Goal: Find specific page/section: Find specific page/section

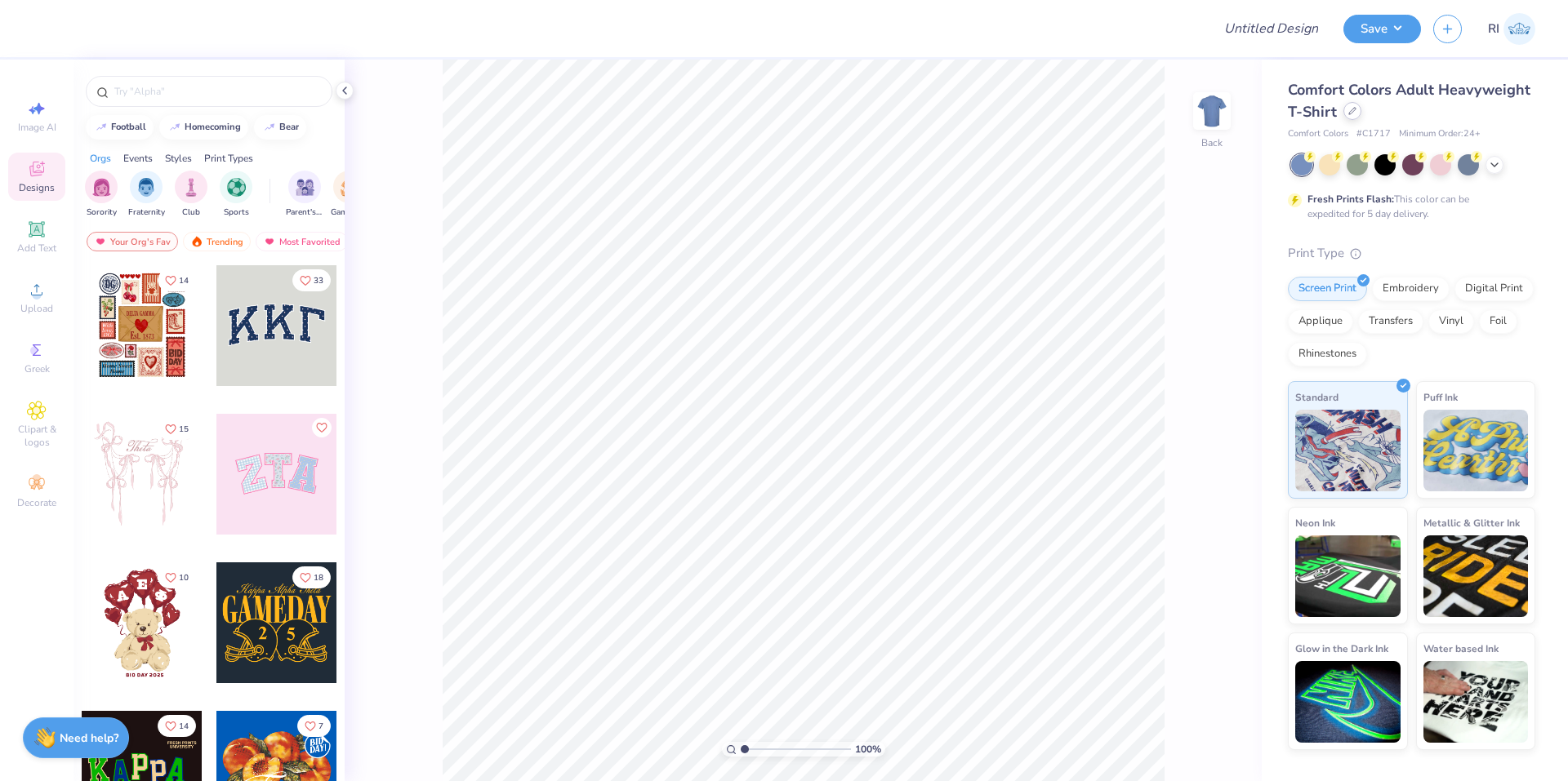
click at [1354, 112] on icon at bounding box center [1352, 111] width 8 height 8
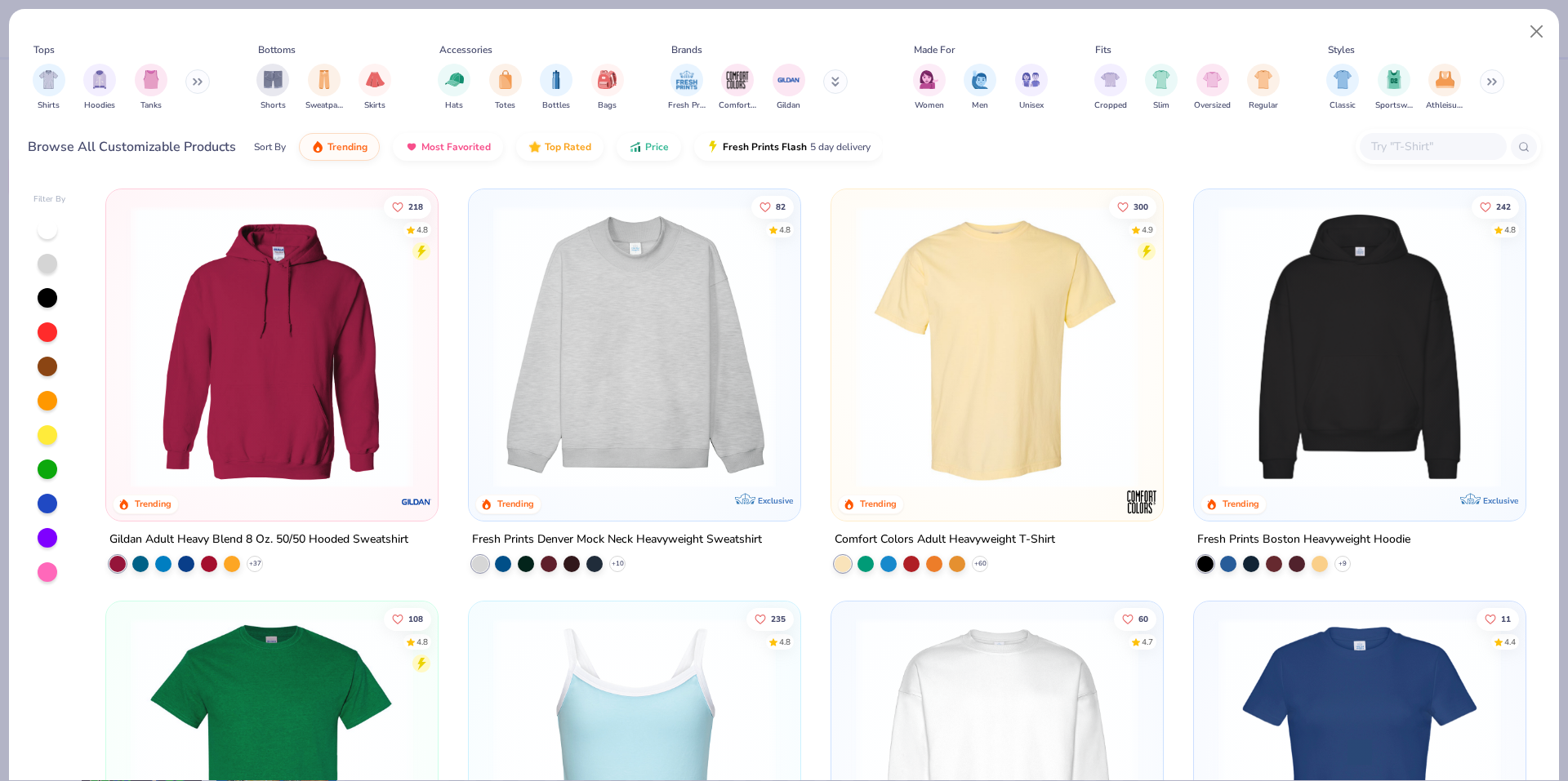
click at [1428, 143] on input "text" at bounding box center [1432, 146] width 126 height 19
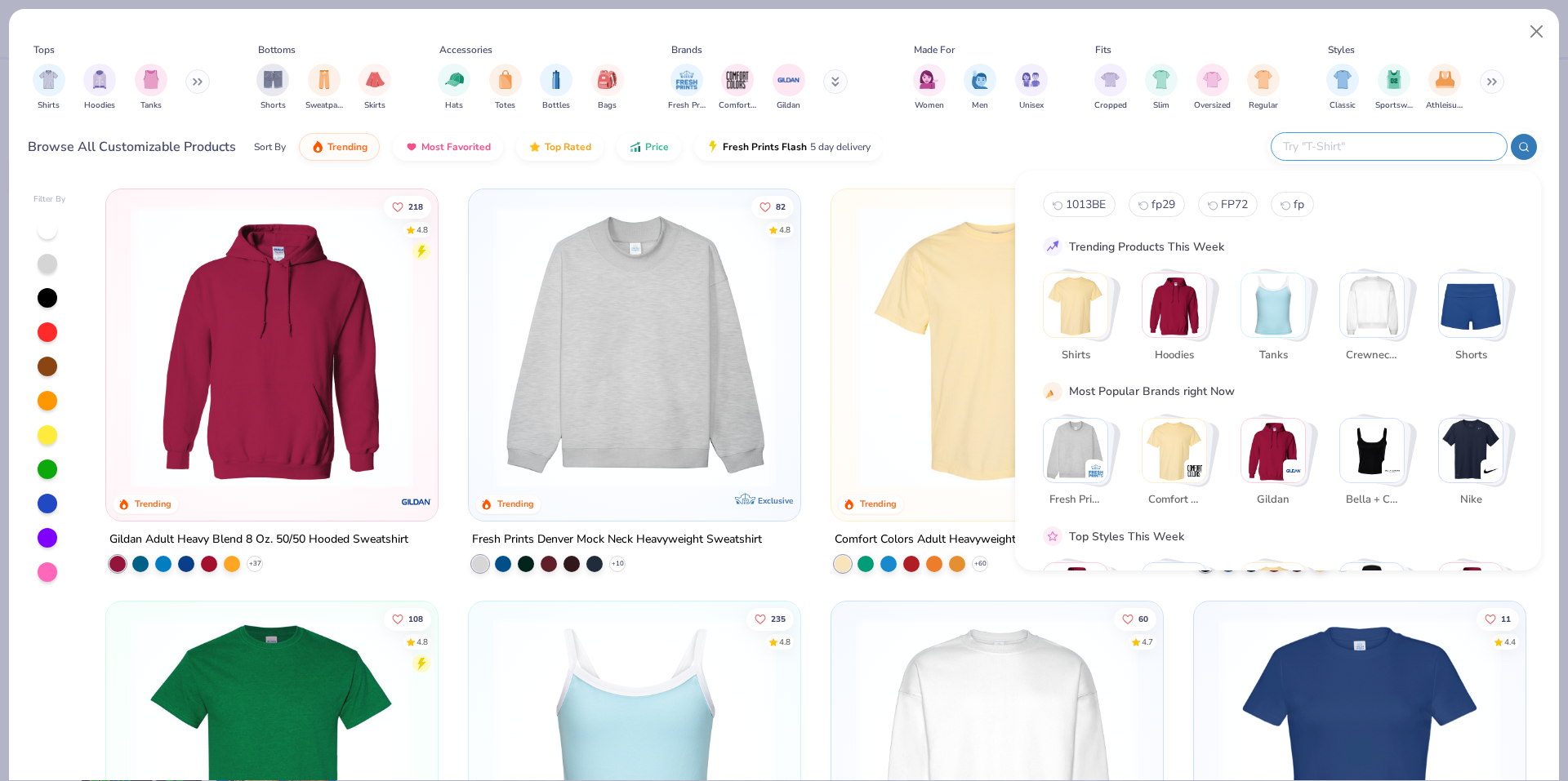
paste input "996"
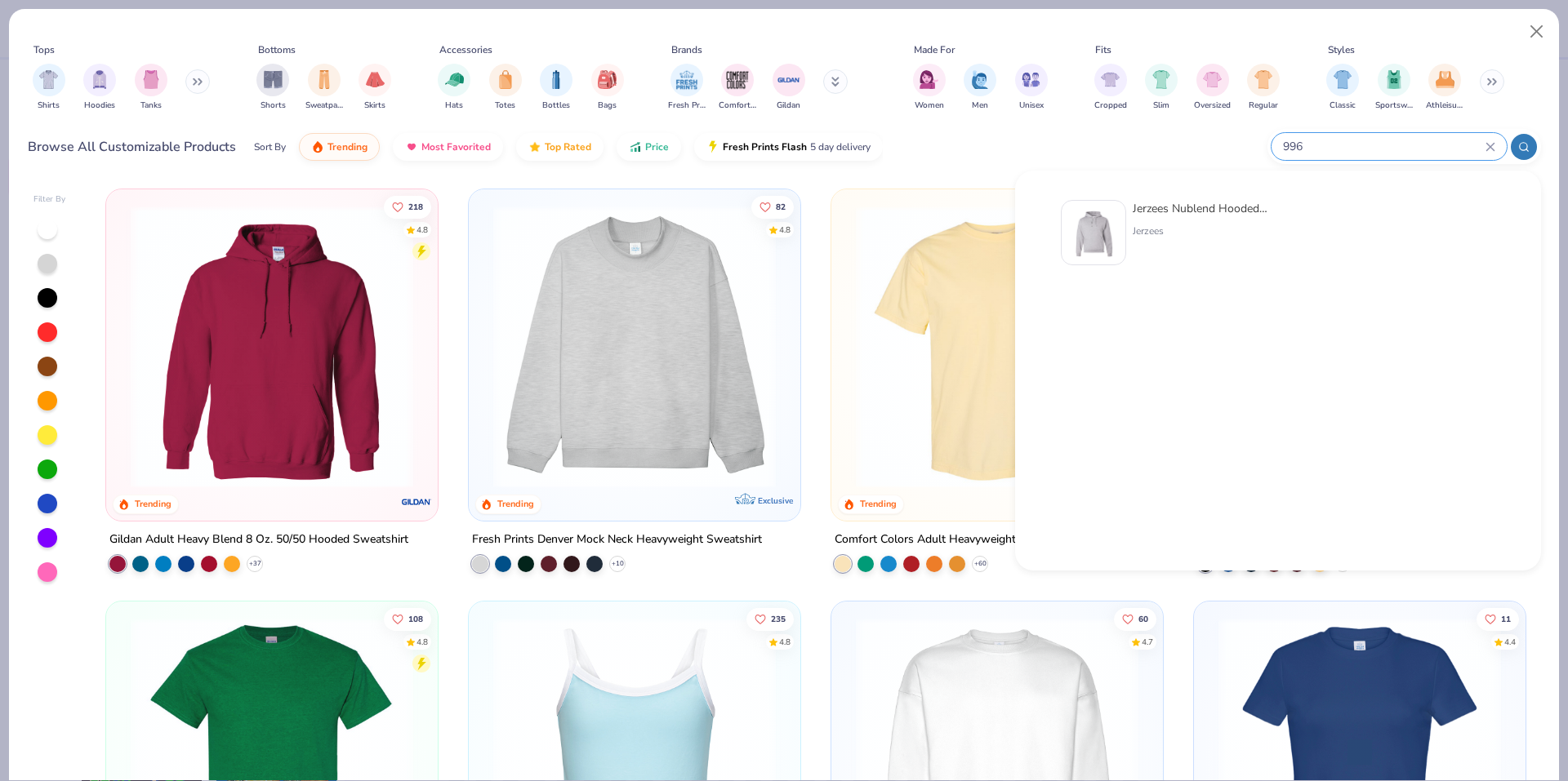
type input "996"
click at [1098, 226] on img at bounding box center [1093, 233] width 51 height 51
